Goal: Check status: Check status

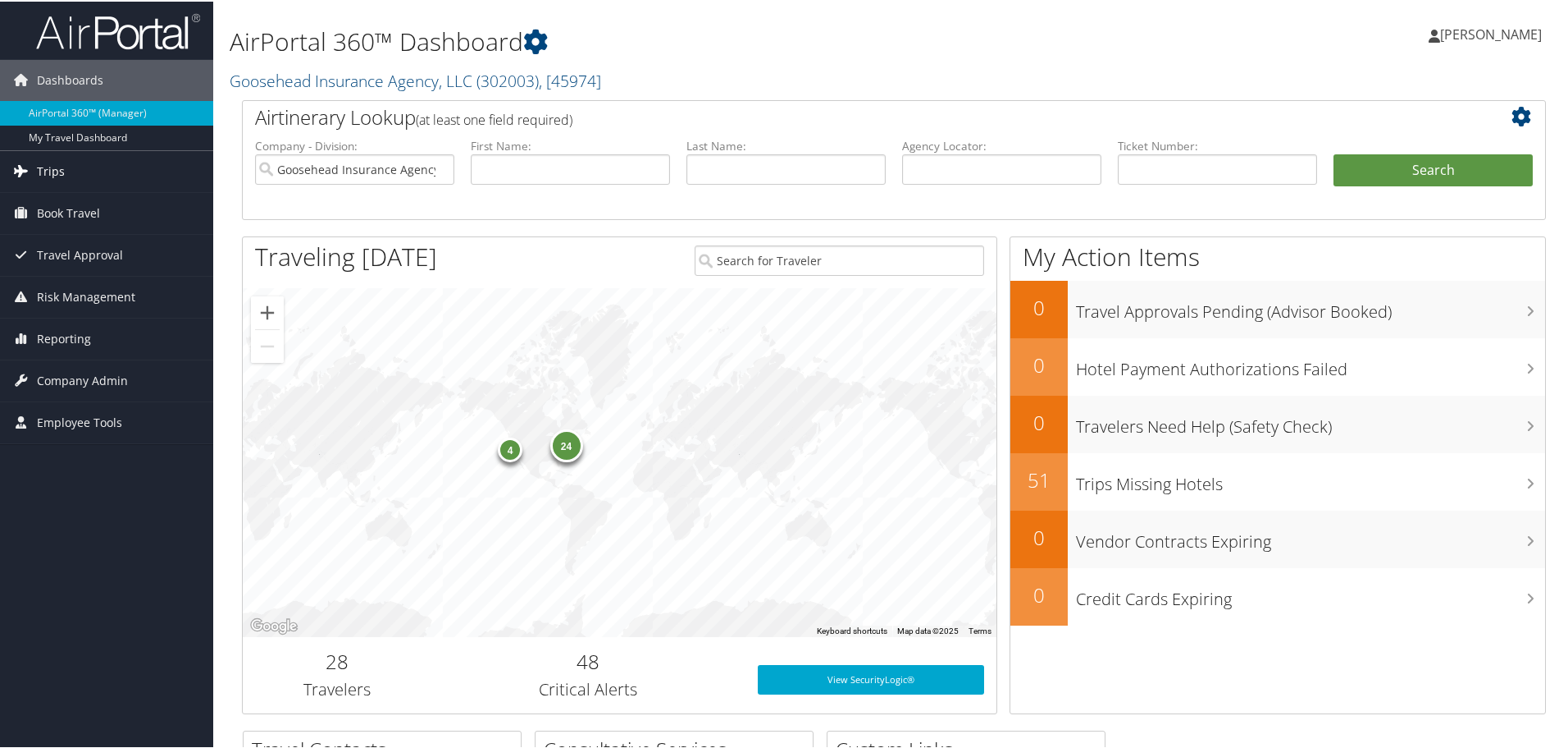
click at [61, 165] on span "Trips" at bounding box center [51, 171] width 28 height 41
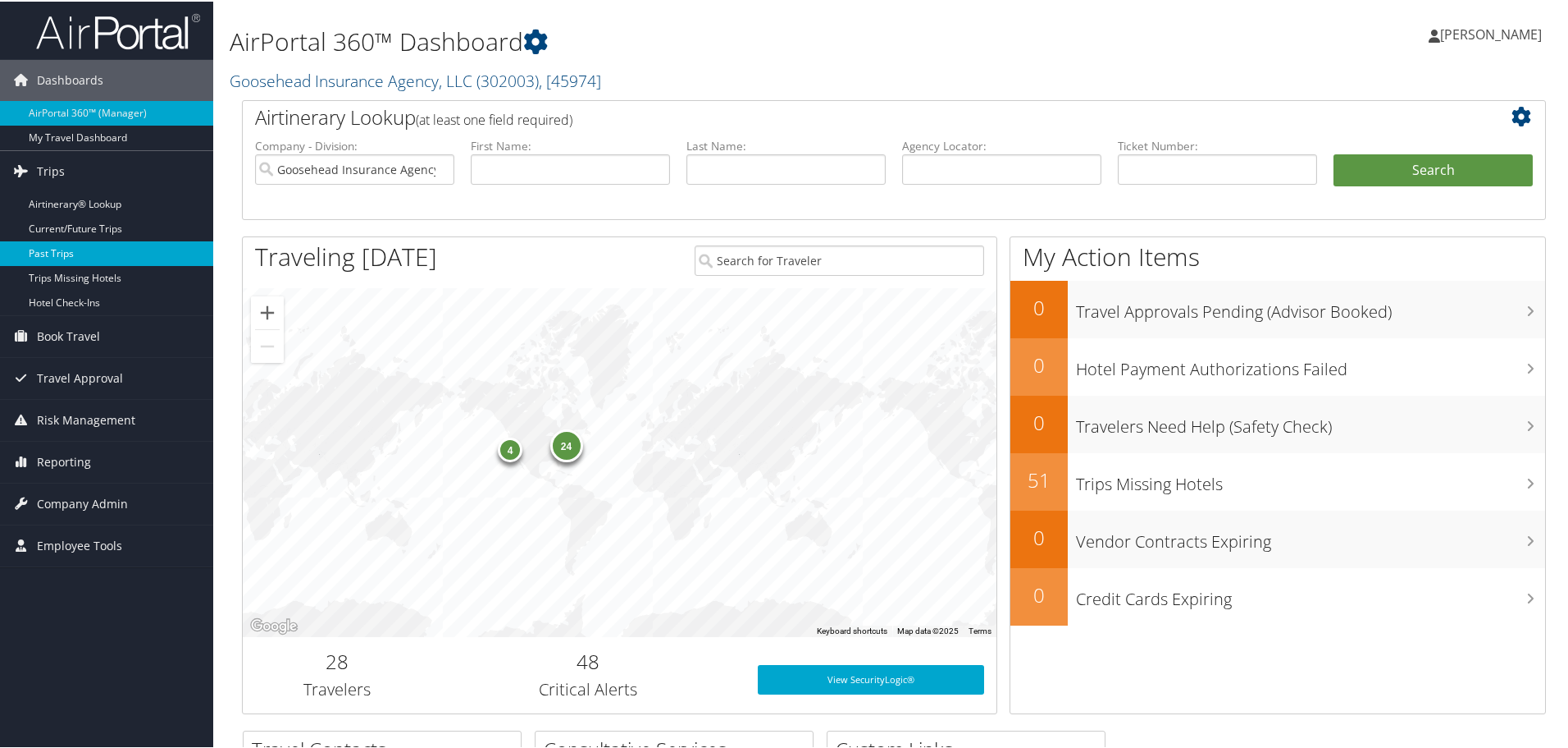
click at [95, 249] on link "Past Trips" at bounding box center [106, 252] width 213 height 24
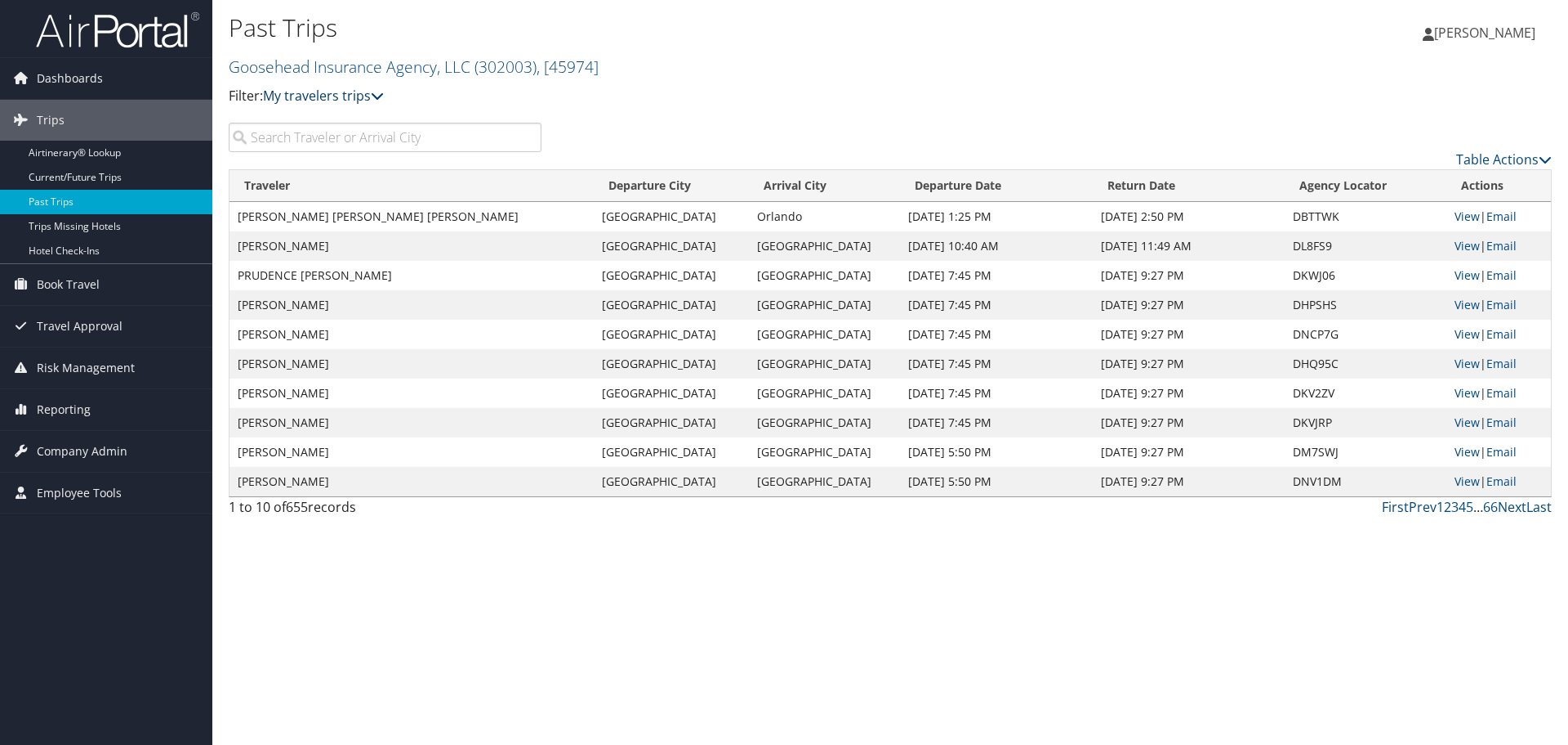
click at [377, 98] on icon at bounding box center [377, 96] width 13 height 13
click at [366, 121] on link "My trips" at bounding box center [374, 121] width 215 height 28
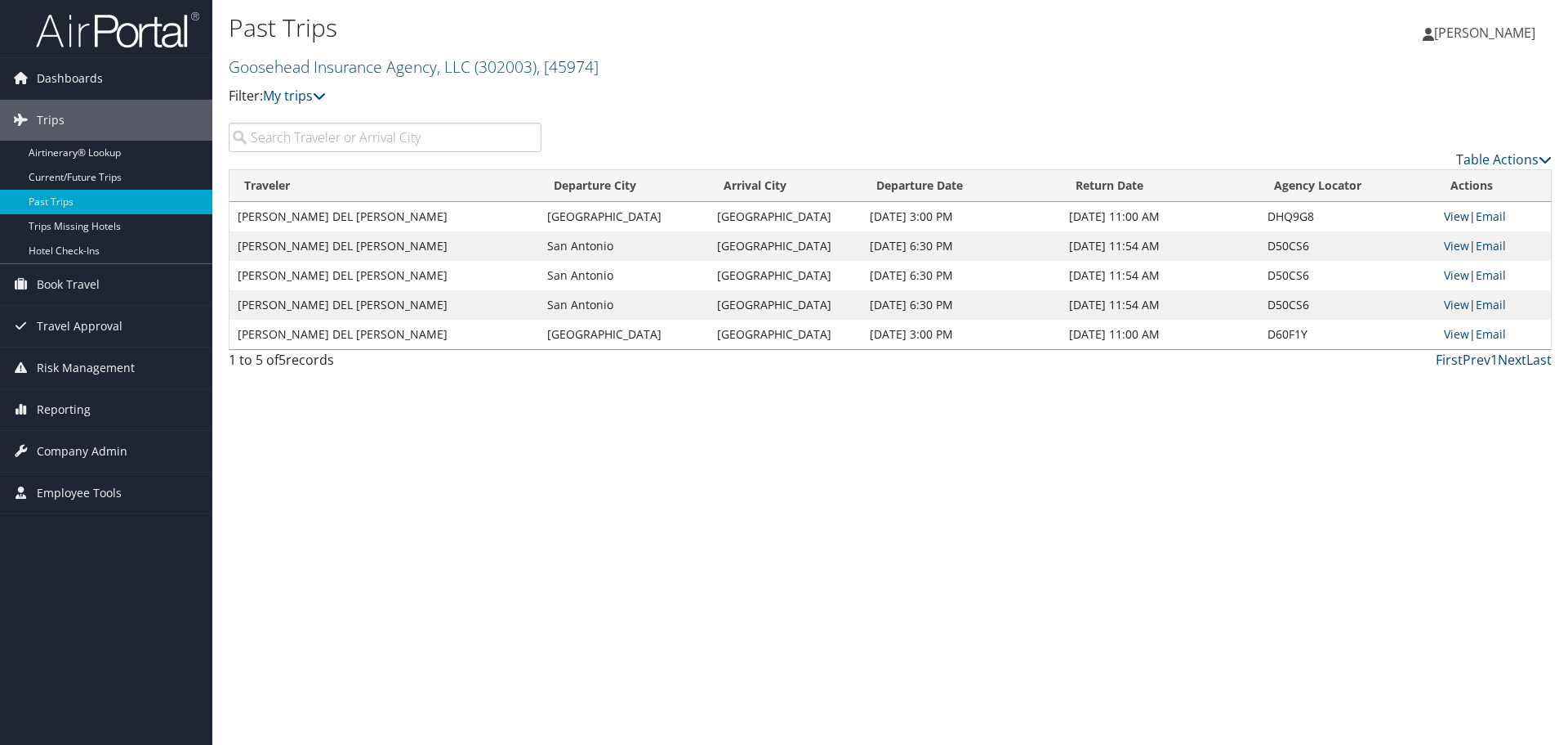
click at [1453, 218] on link "View" at bounding box center [1456, 216] width 25 height 16
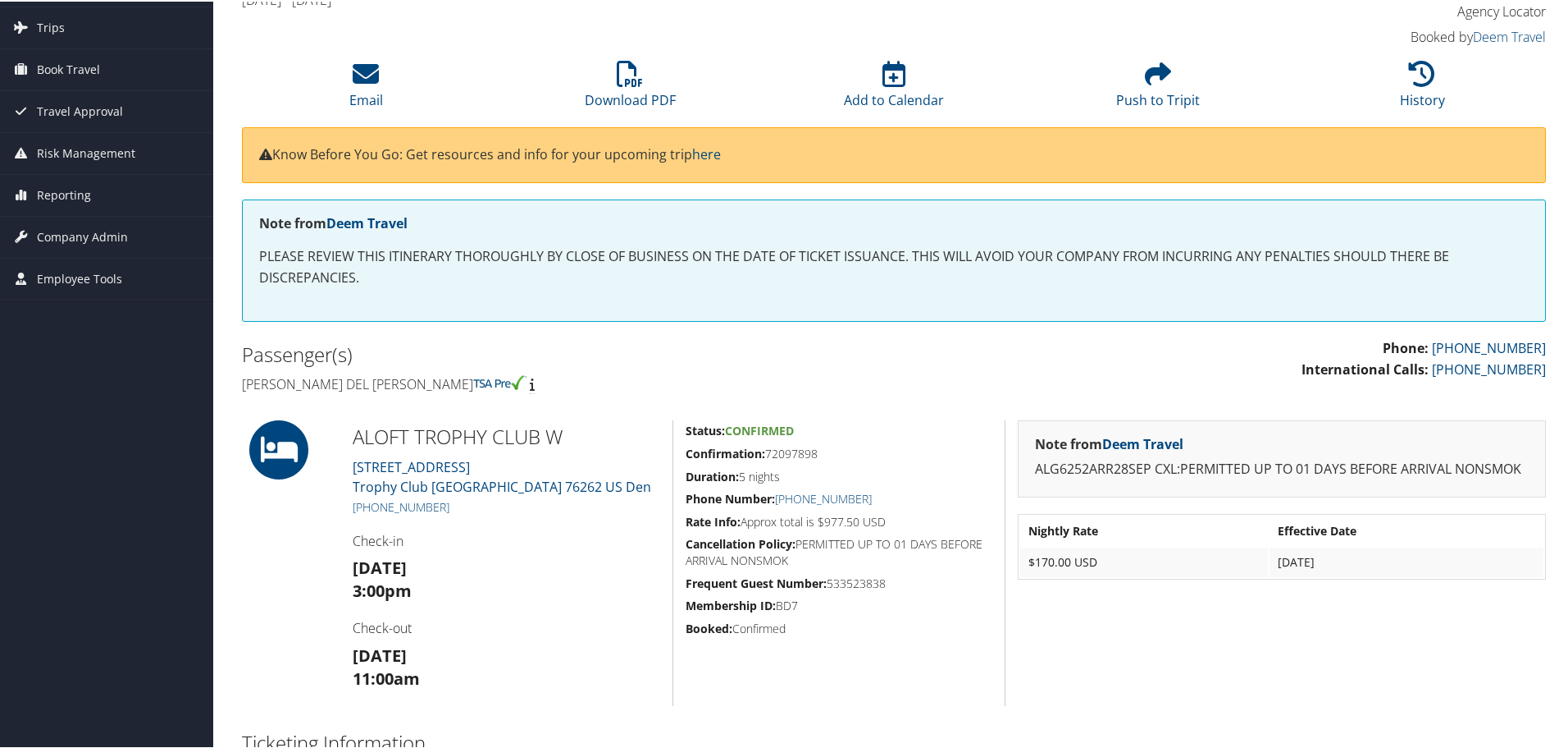
scroll to position [92, 0]
